Goal: Complete application form

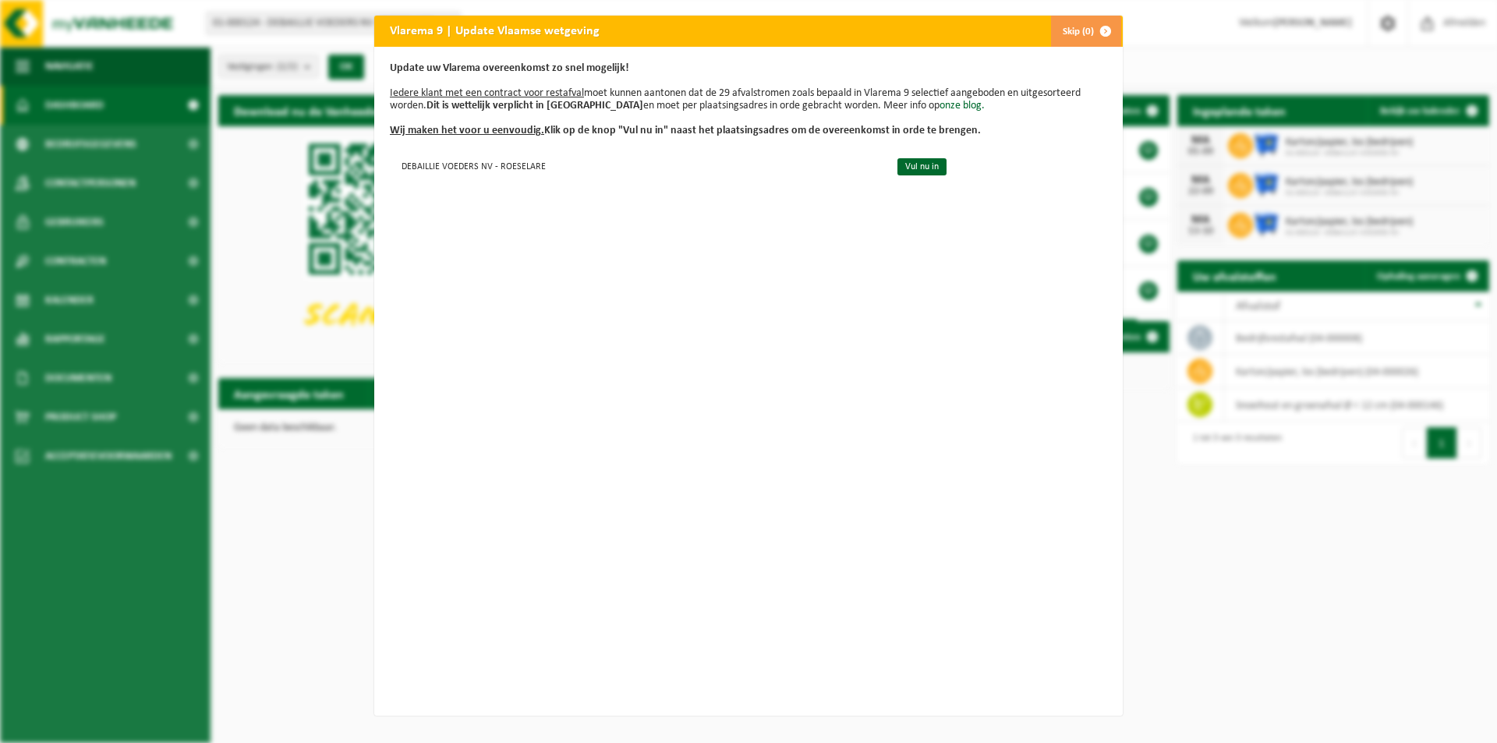
click at [1090, 25] on span "button" at bounding box center [1105, 31] width 31 height 31
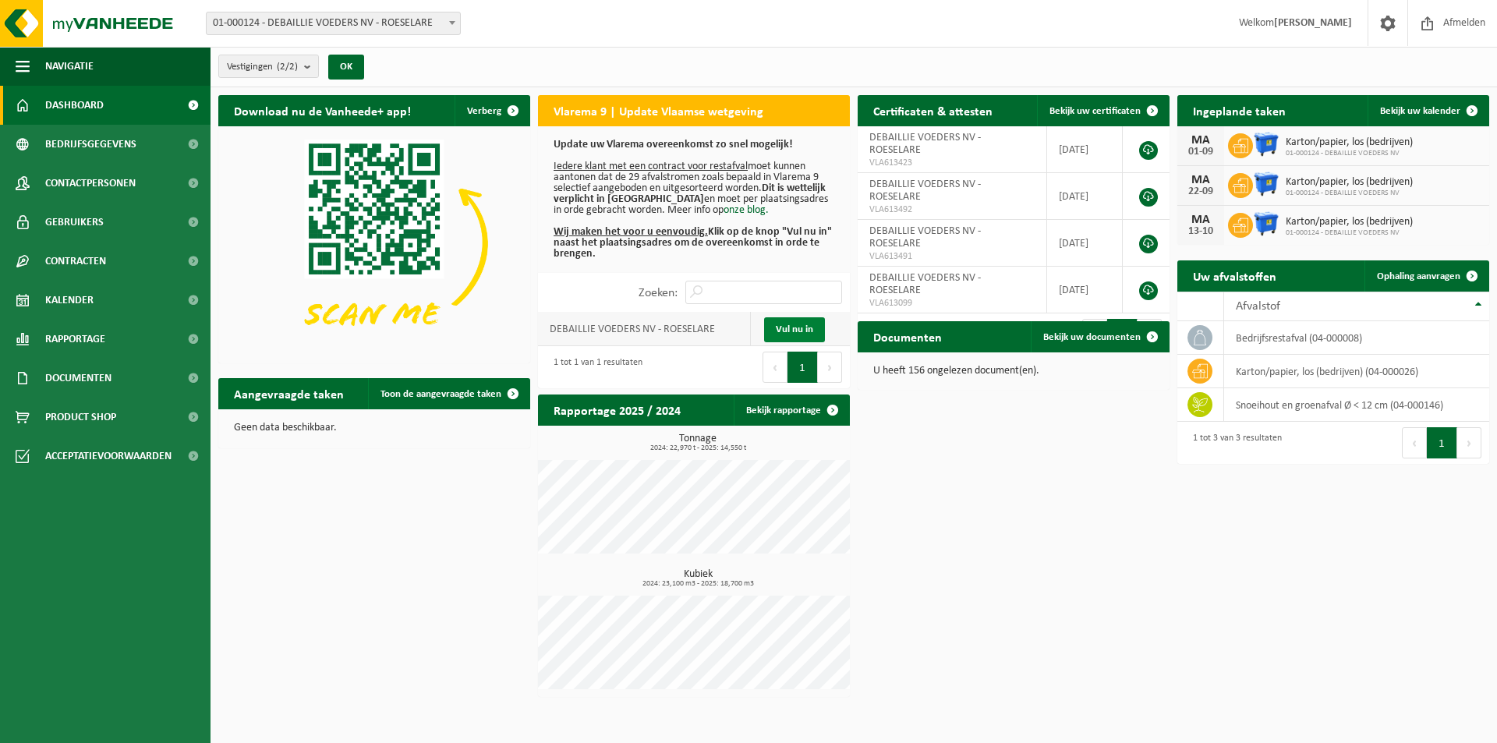
click at [799, 336] on link "Vul nu in" at bounding box center [794, 329] width 61 height 25
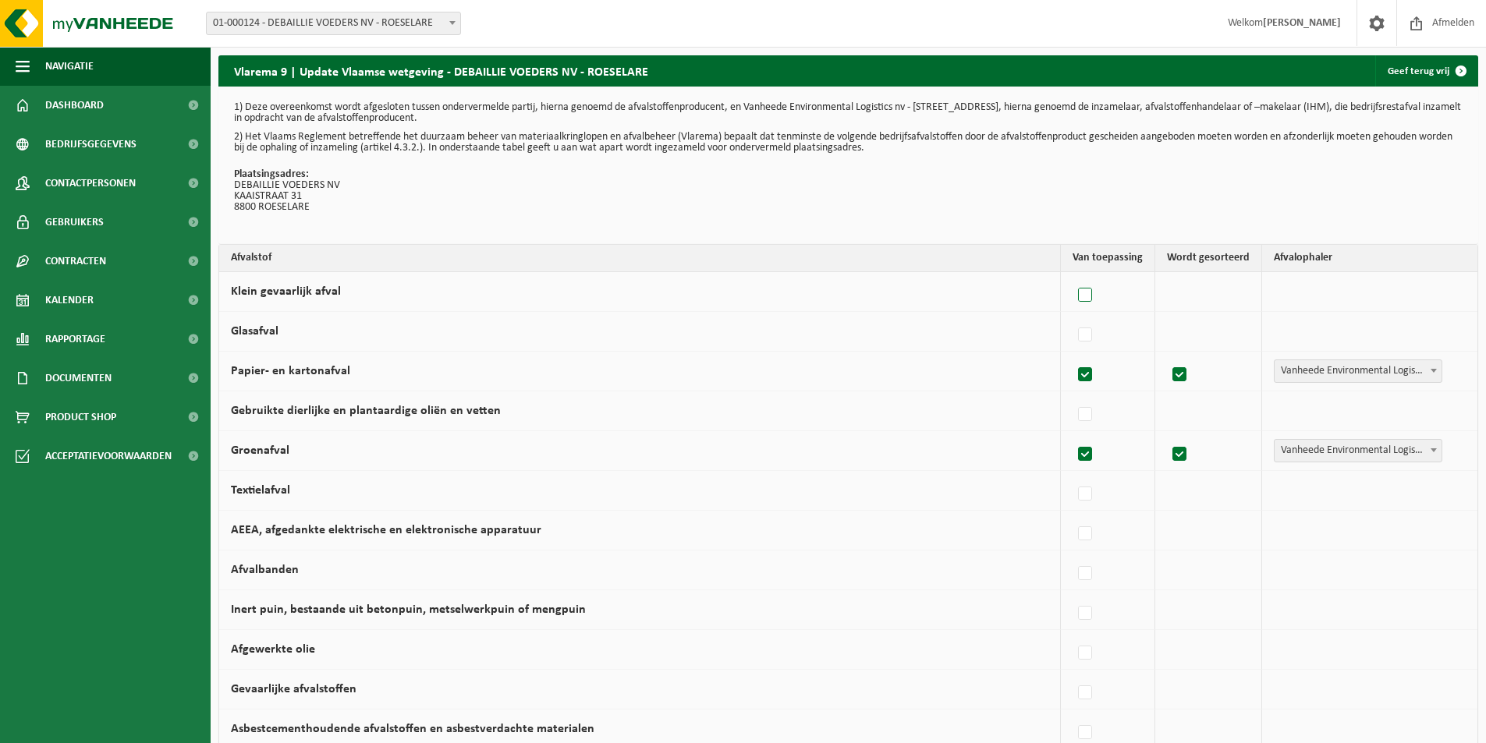
click at [1093, 299] on label at bounding box center [1086, 295] width 22 height 23
click at [1072, 276] on input "Klein gevaarlijk afval" at bounding box center [1072, 275] width 1 height 1
checkbox input "true"
click at [1093, 299] on label at bounding box center [1082, 295] width 22 height 23
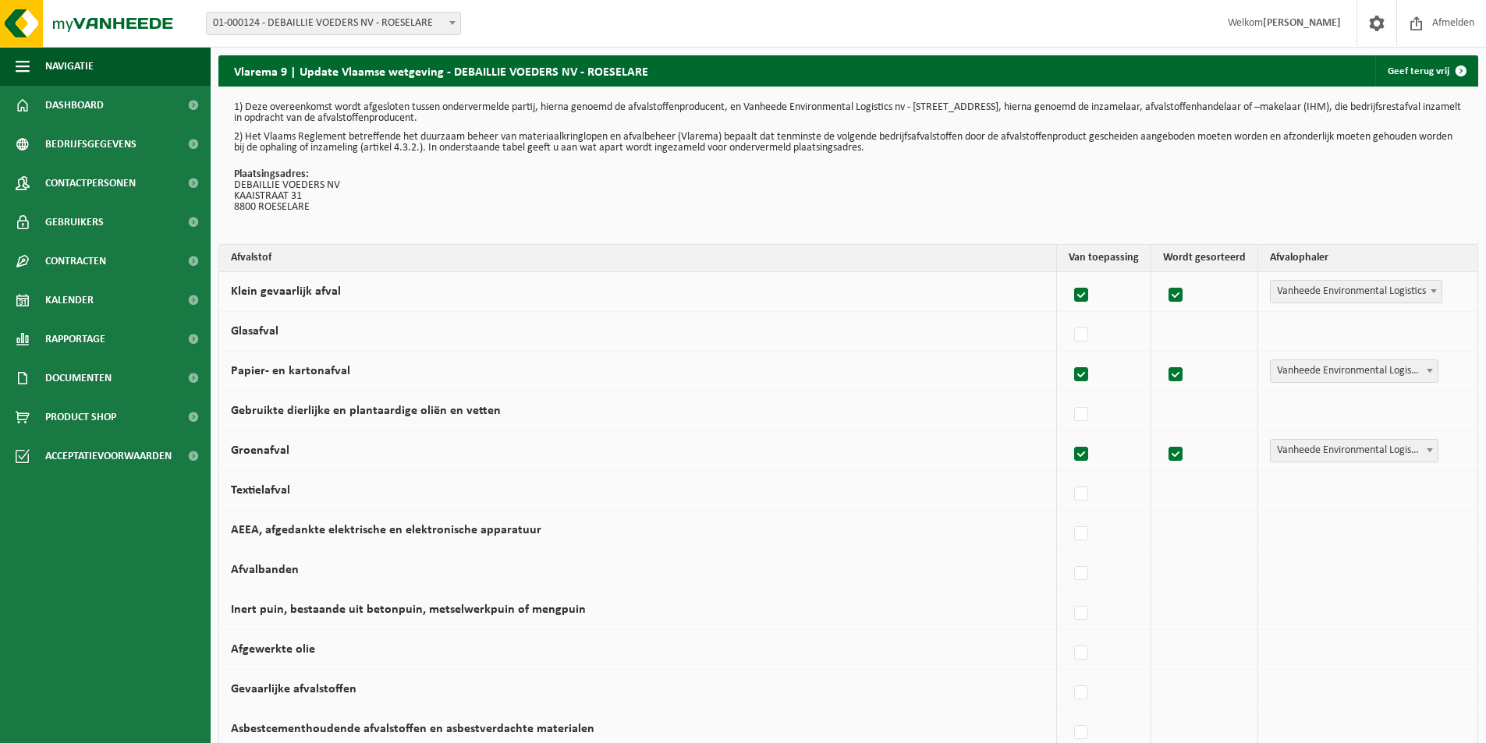
click at [1068, 276] on input "Klein gevaarlijk afval" at bounding box center [1068, 275] width 1 height 1
checkbox input "false"
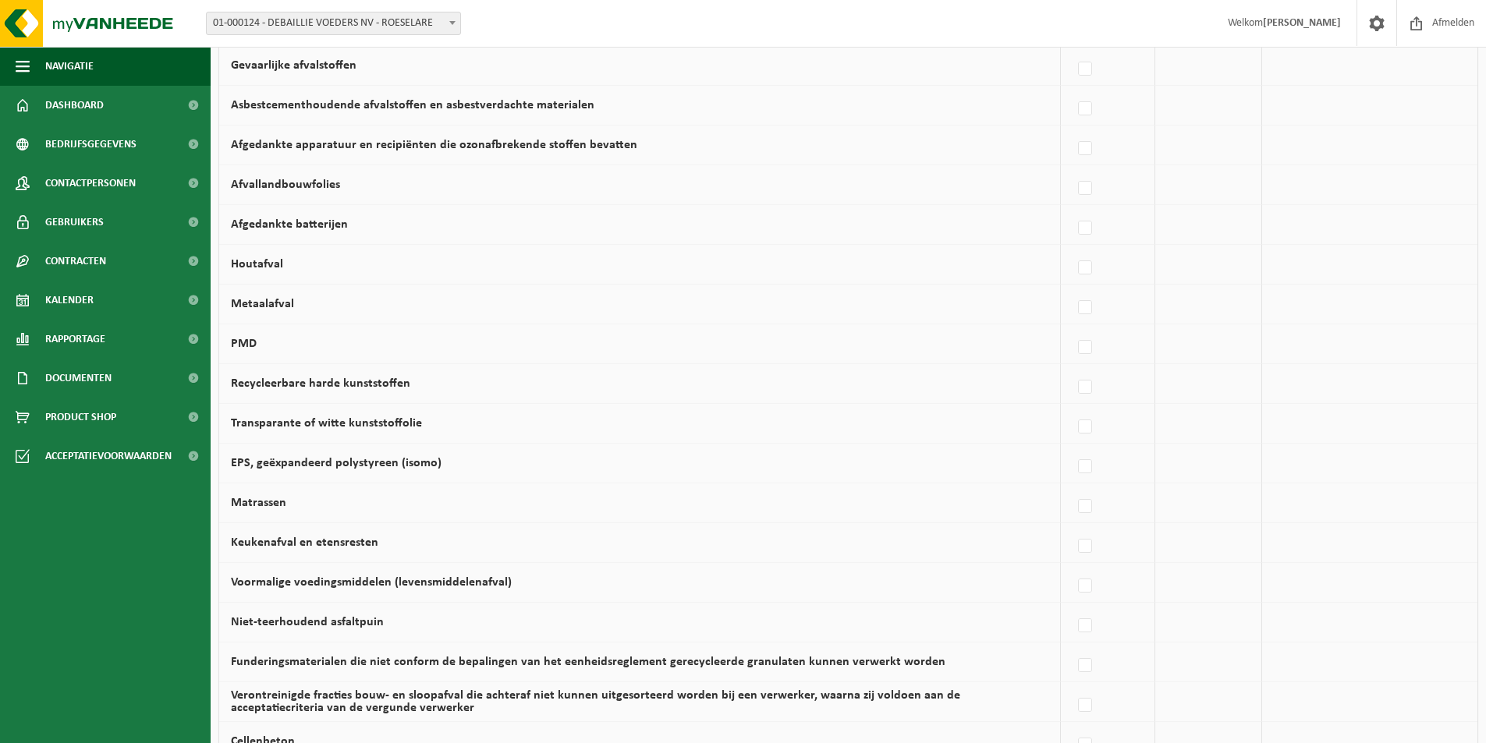
scroll to position [702, 0]
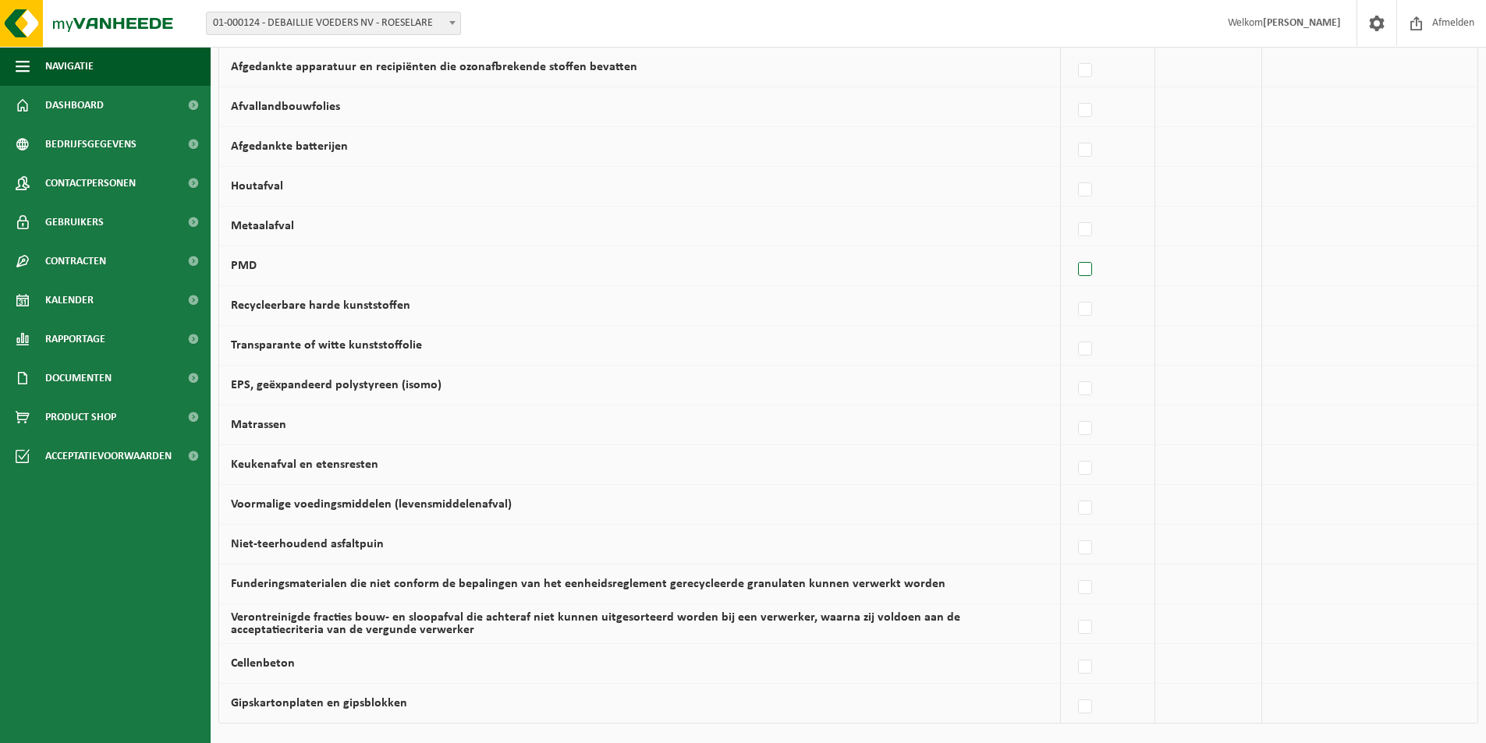
click at [1086, 269] on label at bounding box center [1086, 269] width 22 height 23
click at [1072, 250] on input "PMD" at bounding box center [1072, 250] width 1 height 1
checkbox input "true"
click at [1341, 263] on span "Vanheede Environmental Logistics" at bounding box center [1355, 266] width 171 height 22
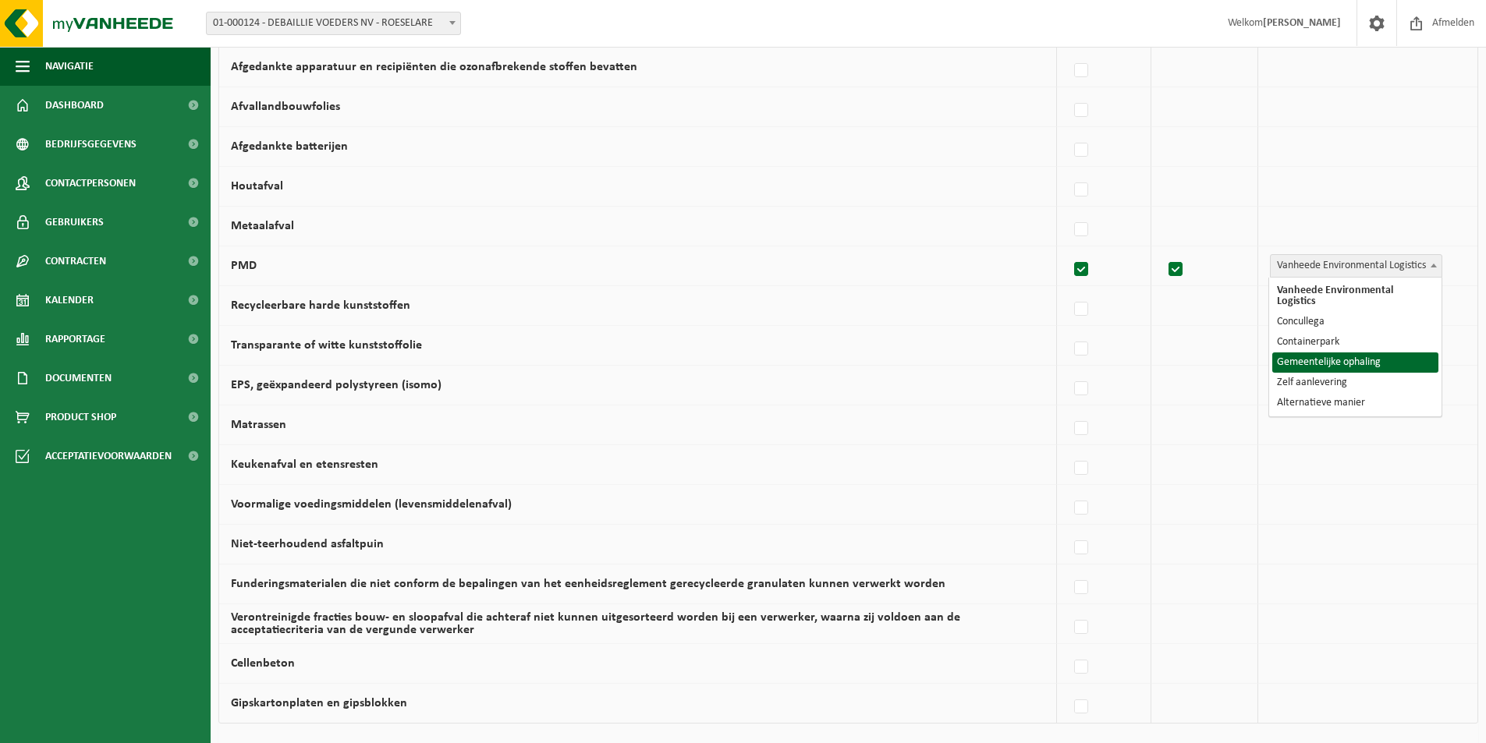
select select "Gemeentelijke ophaling"
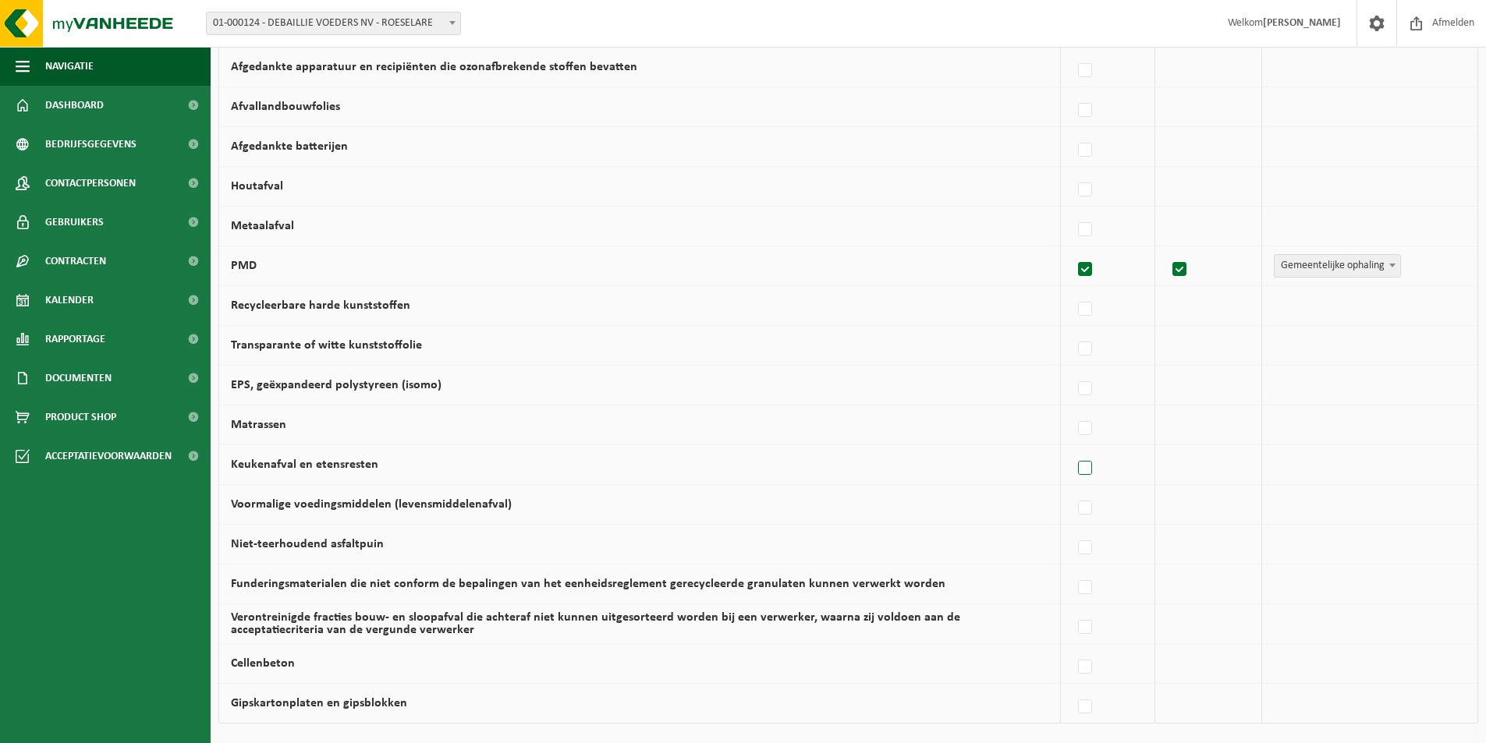
click at [1086, 465] on label at bounding box center [1086, 468] width 22 height 23
click at [1072, 449] on input "Keukenafval en etensresten" at bounding box center [1072, 448] width 1 height 1
checkbox input "true"
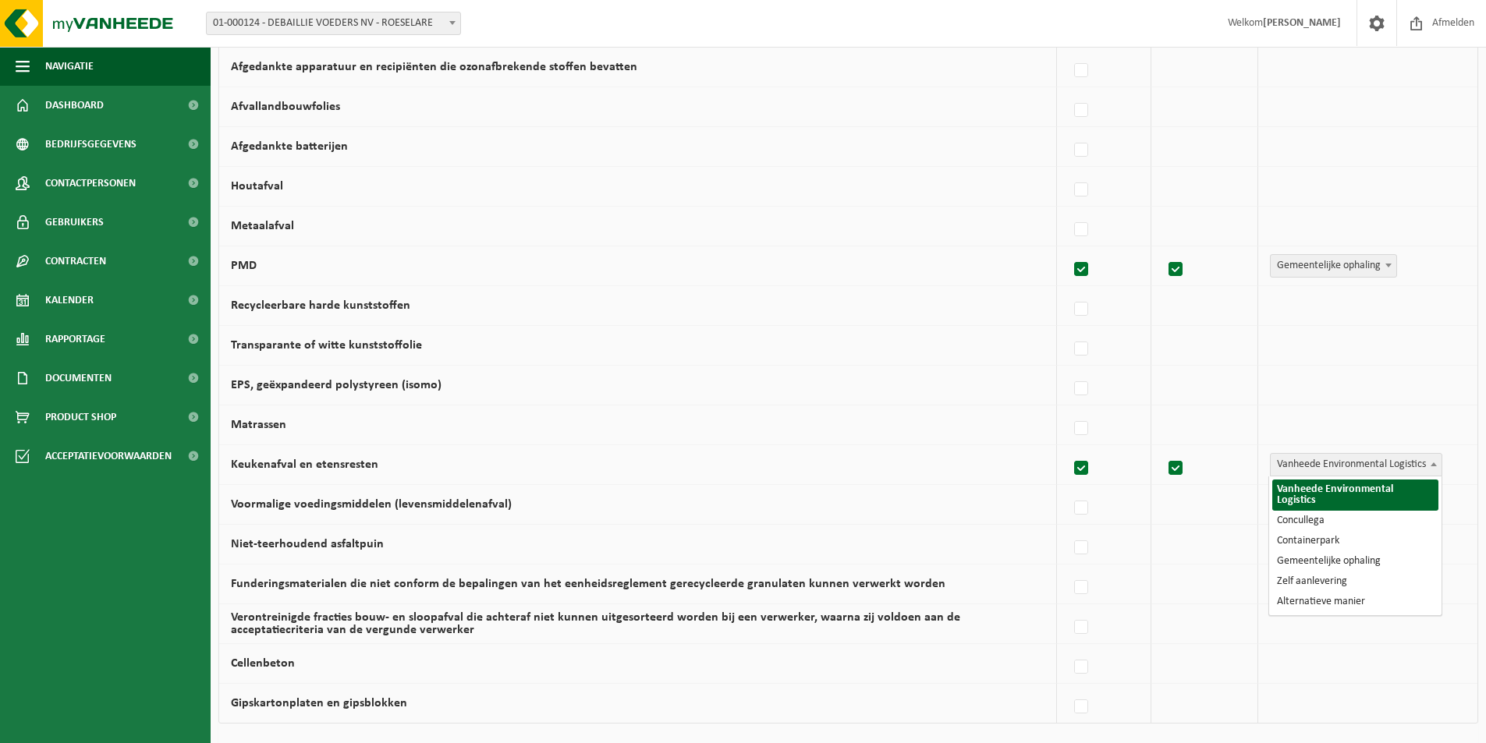
click at [1326, 467] on span "Vanheede Environmental Logistics" at bounding box center [1355, 465] width 171 height 22
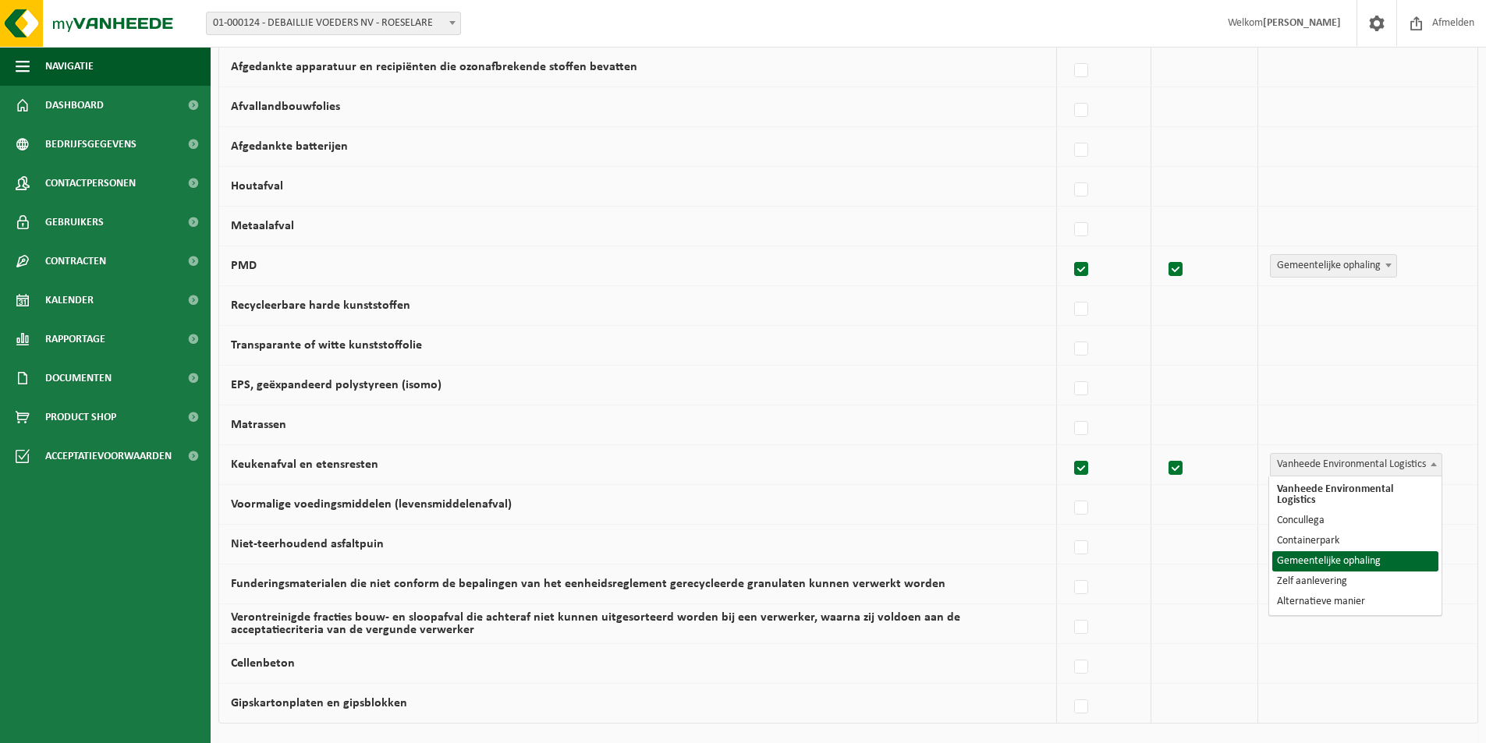
select select "Gemeentelijke ophaling"
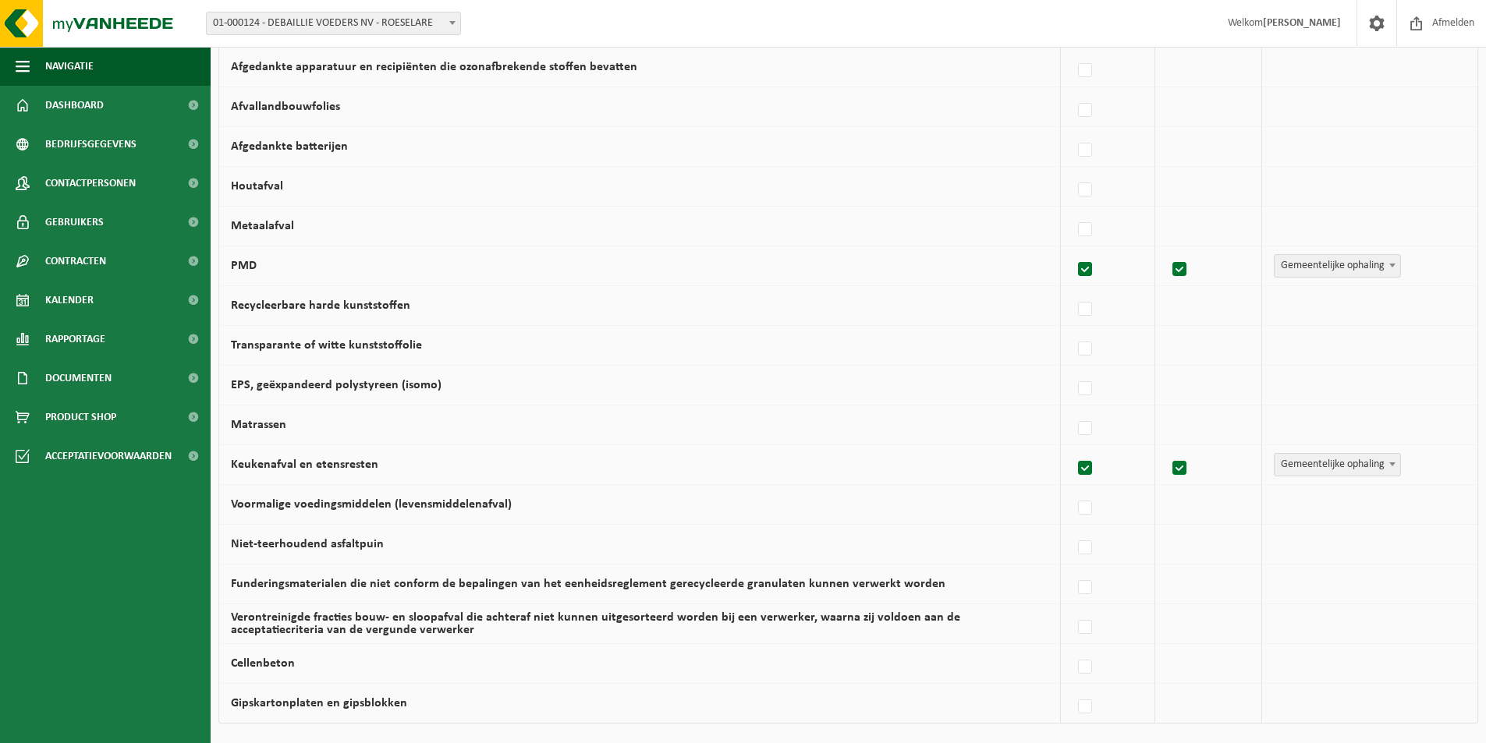
scroll to position [780, 0]
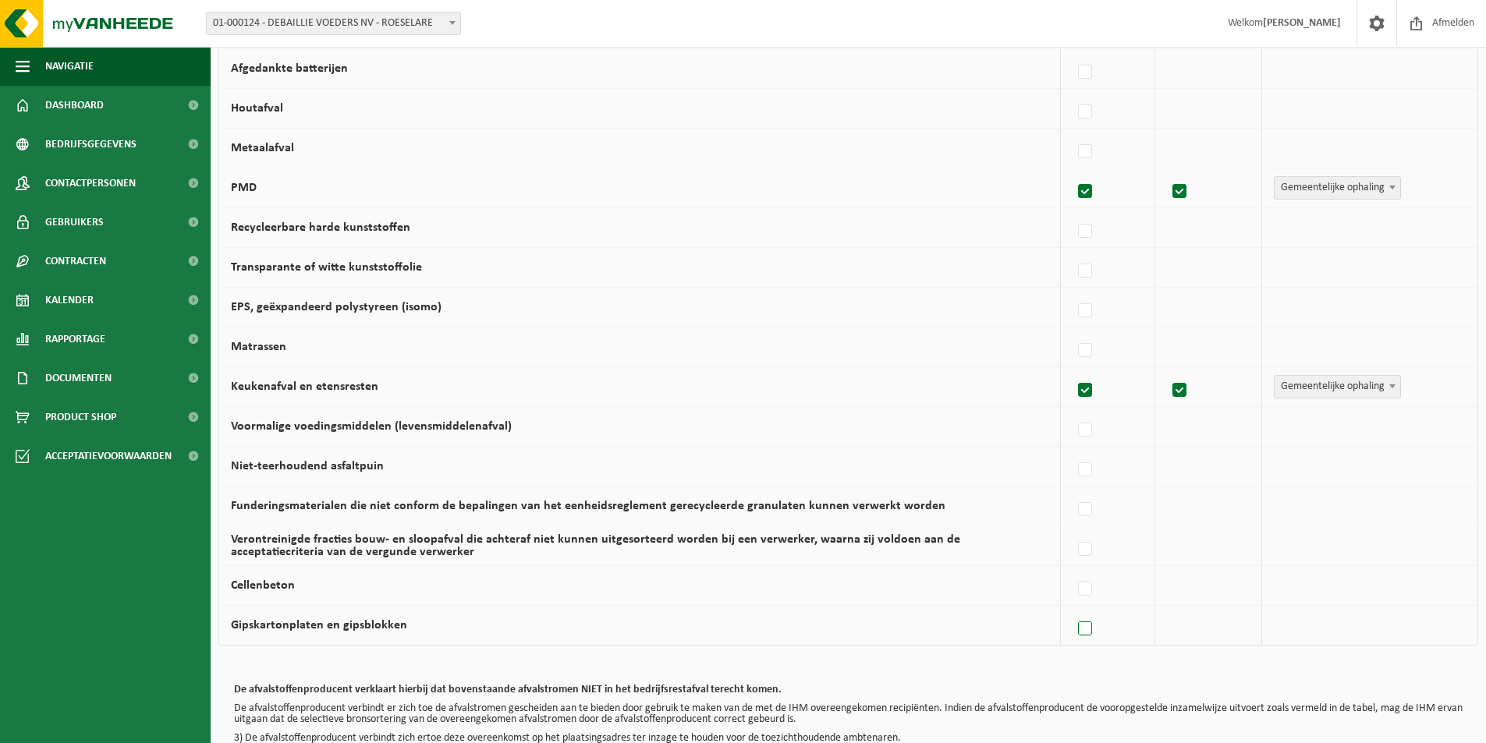
click at [1087, 631] on label at bounding box center [1086, 629] width 22 height 23
click at [1072, 610] on input "Gipskartonplaten en gipsblokken" at bounding box center [1072, 609] width 1 height 1
checkbox input "true"
click at [1355, 623] on span "Vanheede Environmental Logistics" at bounding box center [1355, 626] width 171 height 22
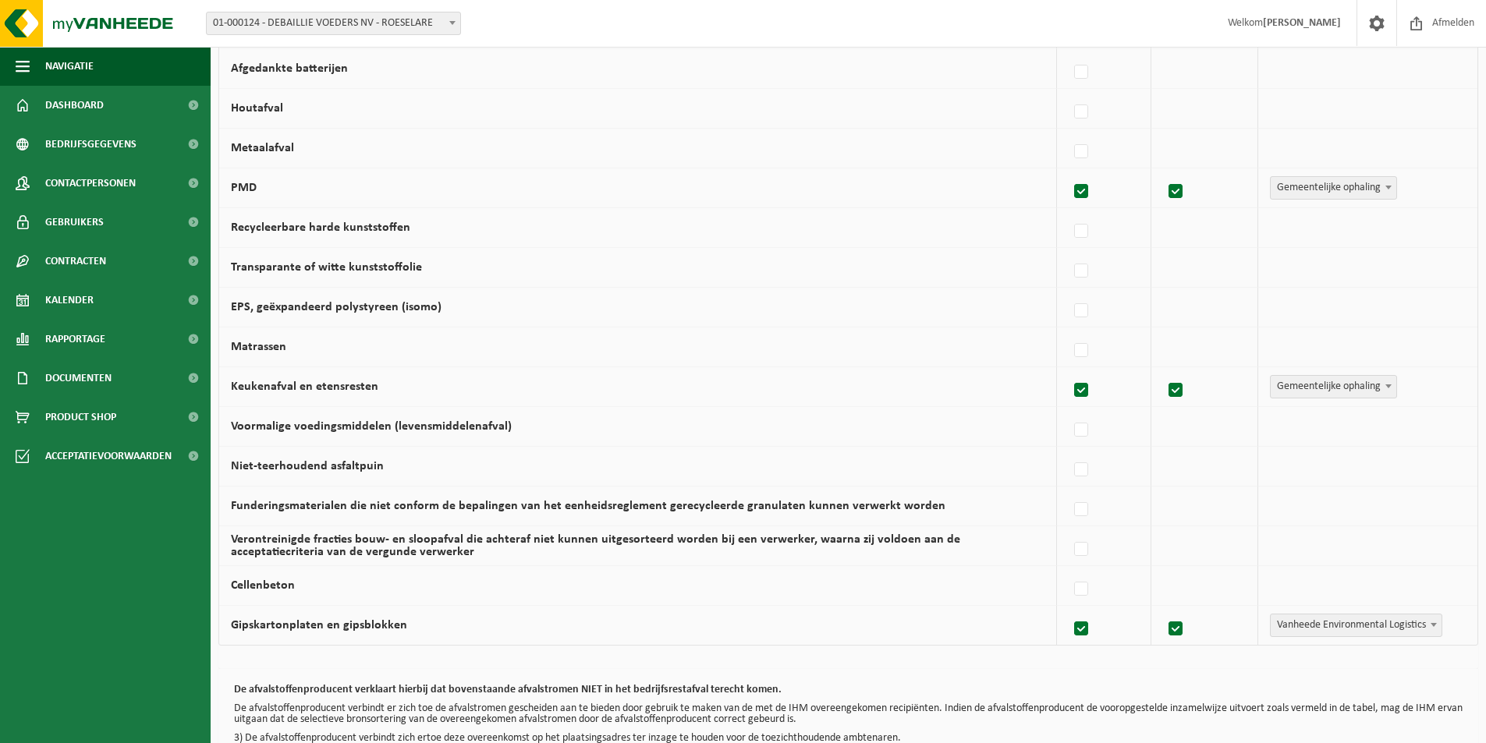
click at [1079, 630] on label at bounding box center [1082, 629] width 22 height 23
click at [1068, 610] on input "Gipskartonplaten en gipsblokken" at bounding box center [1068, 609] width 1 height 1
checkbox input "false"
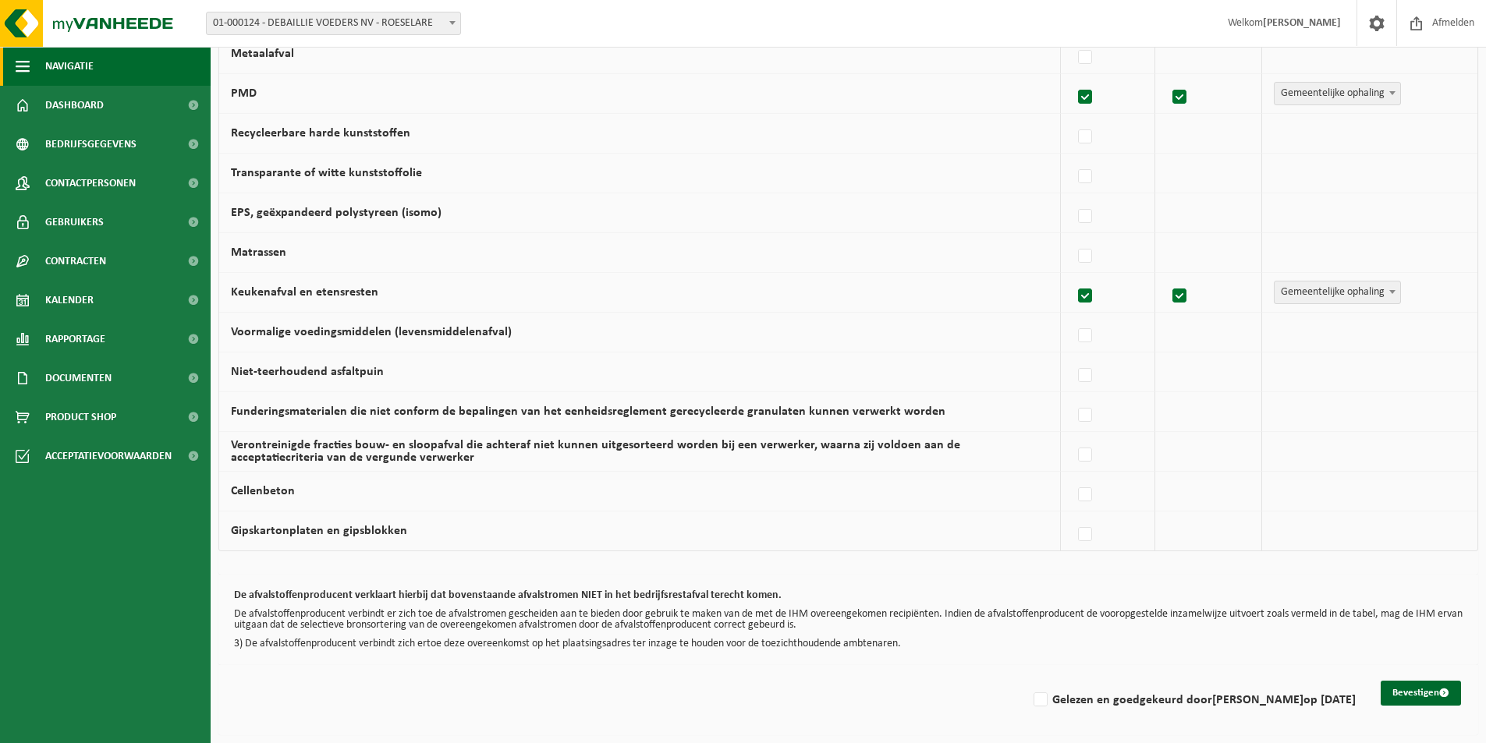
click at [82, 80] on span "Navigatie" at bounding box center [69, 66] width 48 height 39
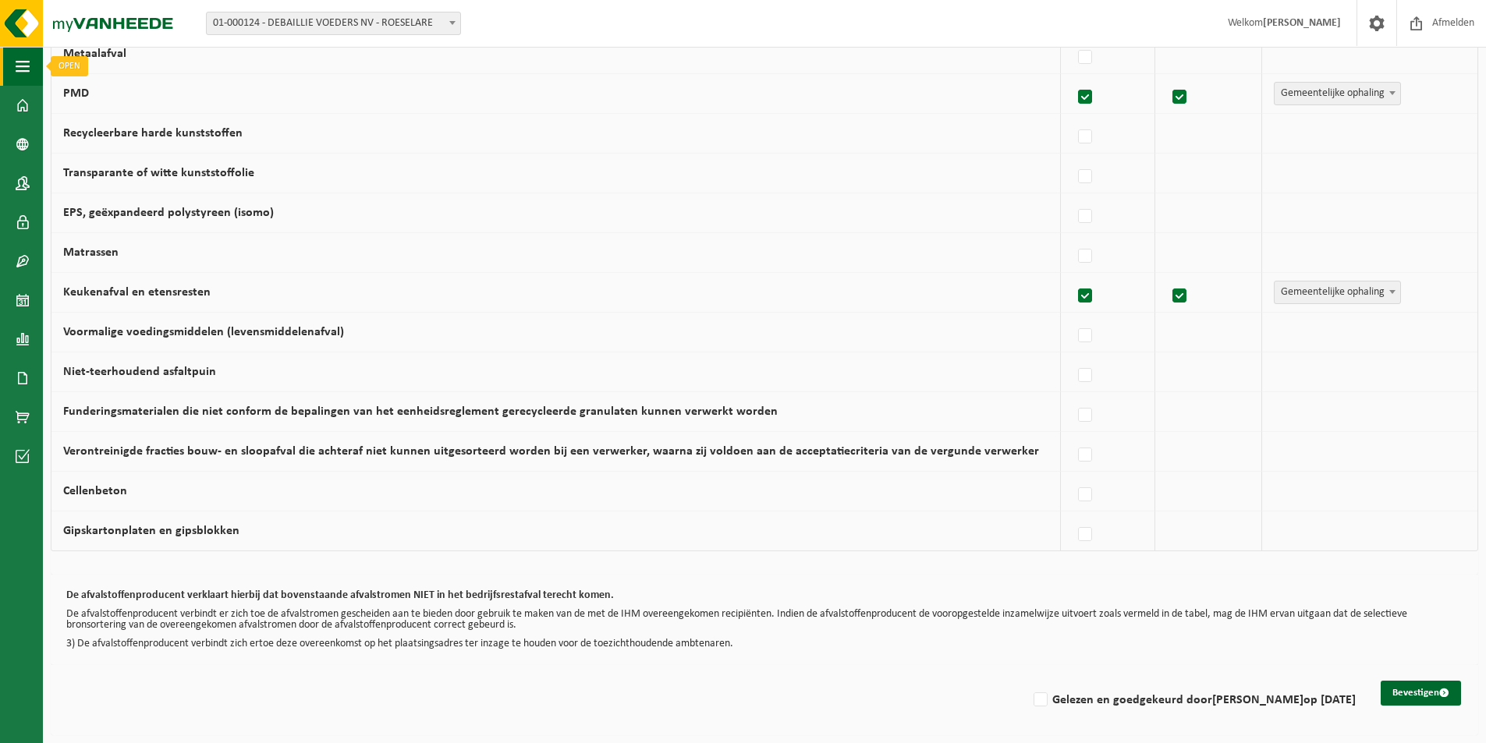
click at [22, 61] on span "button" at bounding box center [23, 66] width 14 height 39
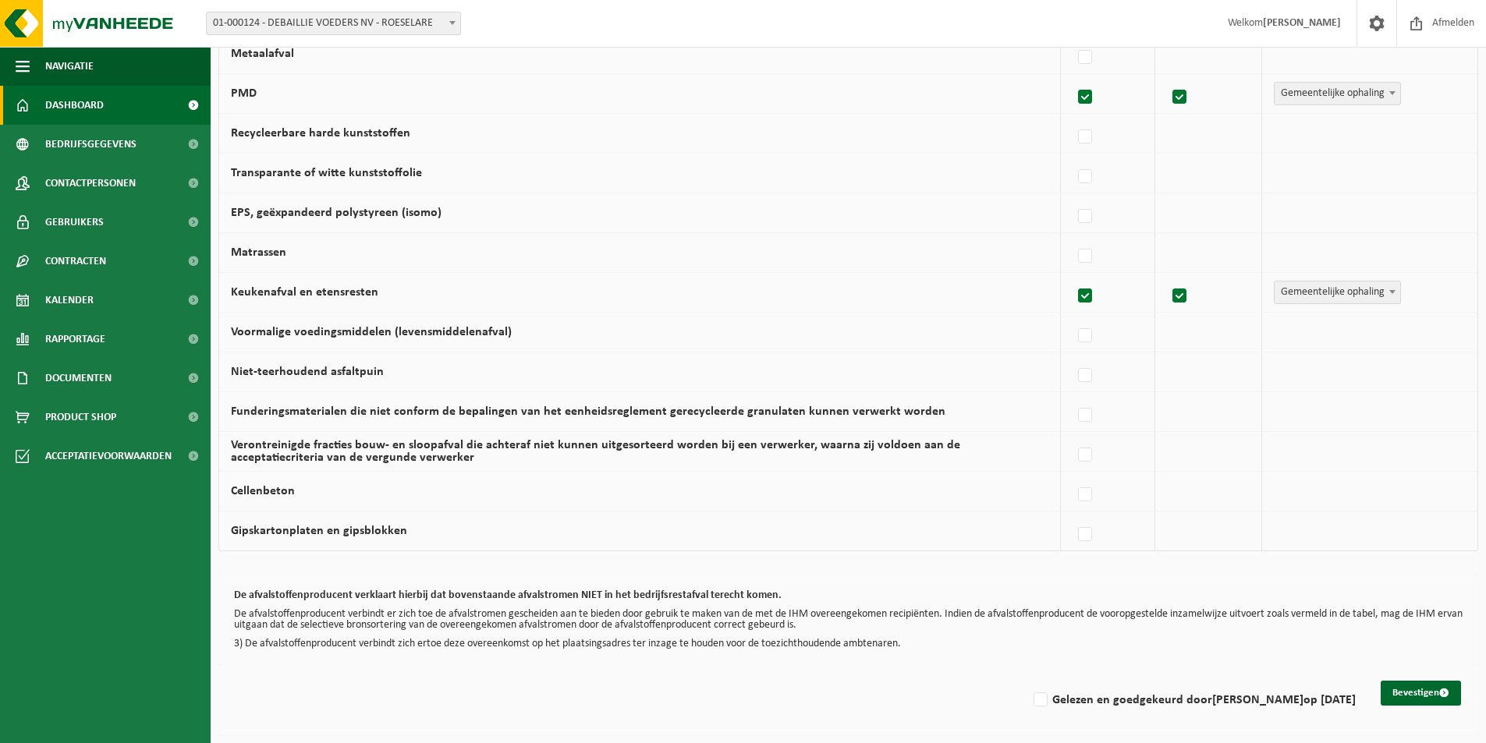
click at [79, 106] on span "Dashboard" at bounding box center [74, 105] width 58 height 39
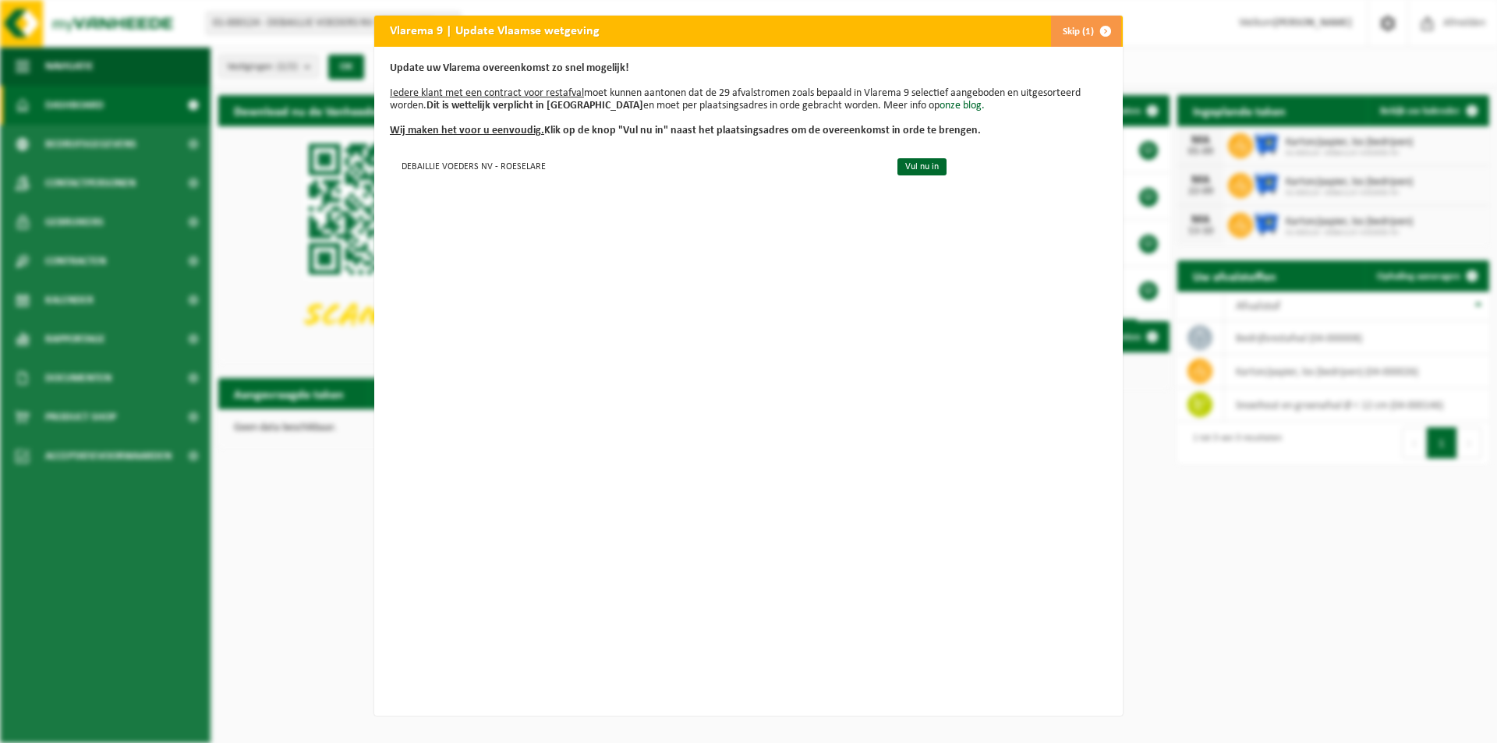
click at [1075, 27] on button "Skip (1)" at bounding box center [1085, 31] width 71 height 31
